Goal: Transaction & Acquisition: Book appointment/travel/reservation

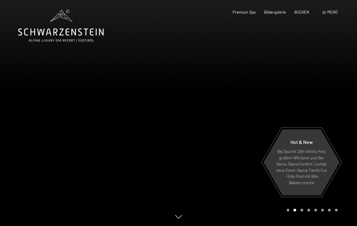
click at [329, 13] on span "Menü" at bounding box center [332, 12] width 10 height 5
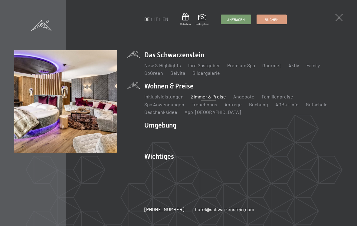
click at [219, 96] on link "Zimmer & Preise" at bounding box center [208, 97] width 35 height 6
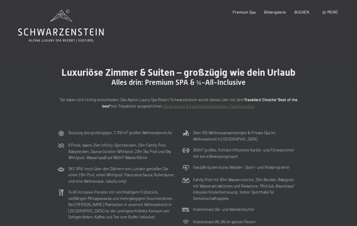
click at [327, 13] on span "Menü" at bounding box center [332, 12] width 10 height 5
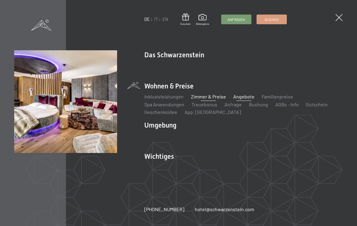
click at [246, 98] on link "Angebote" at bounding box center [243, 97] width 21 height 6
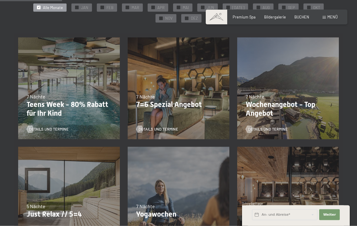
scroll to position [146, 0]
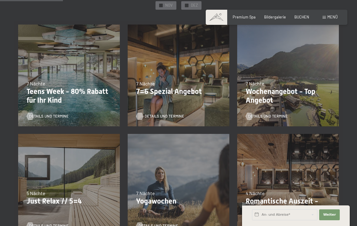
click at [164, 117] on span "Details und Termine" at bounding box center [165, 115] width 40 height 5
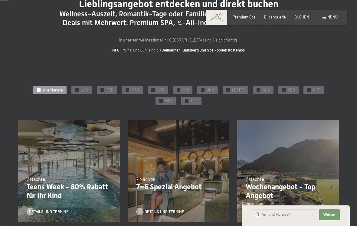
scroll to position [0, 0]
